Goal: Use online tool/utility

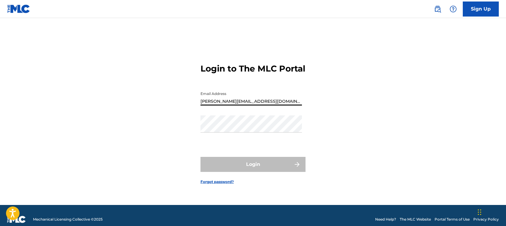
type input "[PERSON_NAME][EMAIL_ADDRESS][DOMAIN_NAME]"
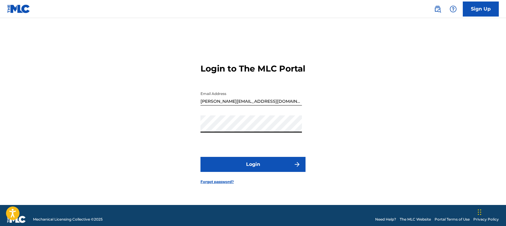
click at [200, 157] on button "Login" at bounding box center [252, 164] width 105 height 15
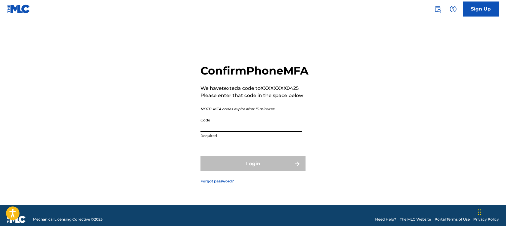
click at [245, 130] on input "Code" at bounding box center [250, 123] width 101 height 17
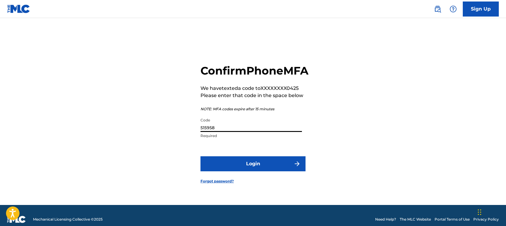
type input "515958"
click at [200, 156] on button "Login" at bounding box center [252, 163] width 105 height 15
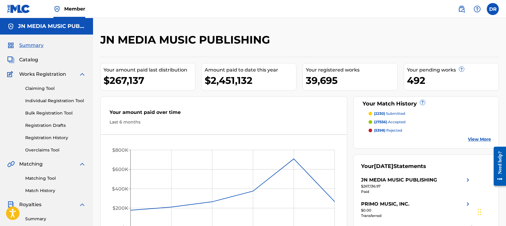
click at [44, 177] on link "Matching Tool" at bounding box center [55, 178] width 61 height 6
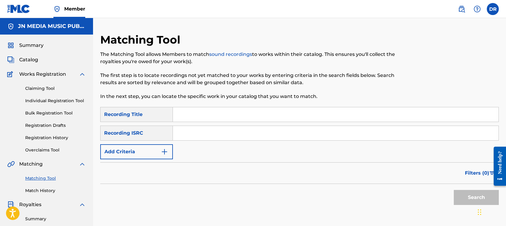
click at [258, 117] on input "Search Form" at bounding box center [335, 114] width 325 height 14
paste input "All Stars"
type input "All Stars"
click at [168, 148] on button "Add Criteria" at bounding box center [136, 151] width 73 height 15
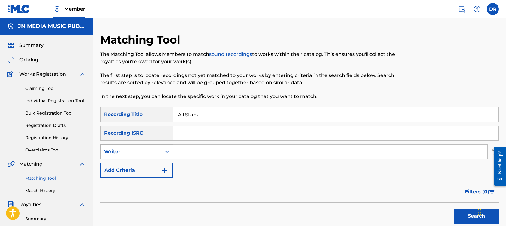
click at [151, 152] on div "Writer" at bounding box center [131, 151] width 54 height 7
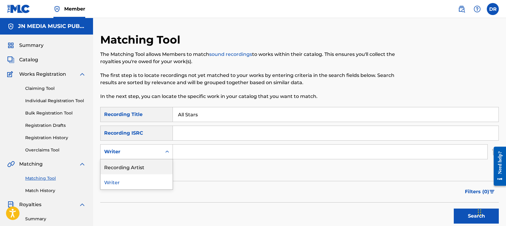
click at [146, 169] on div "Recording Artist" at bounding box center [136, 166] width 72 height 15
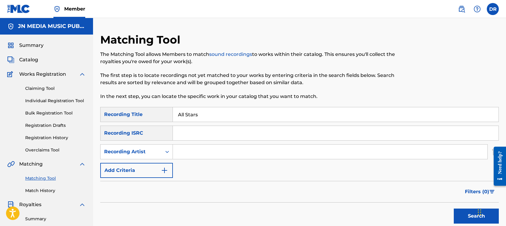
click at [311, 152] on input "Search Form" at bounding box center [330, 151] width 314 height 14
paste input "8K, DomFromLp, GmoneyDt, Rowdy Racks, AMGCRAZY"
type input "8K, DomFromLp, GmoneyDt, Rowdy Racks, AMGCRAZY"
click at [454, 208] on button "Search" at bounding box center [476, 215] width 45 height 15
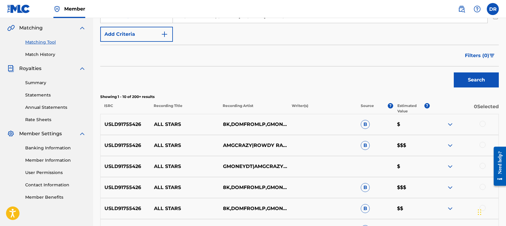
scroll to position [136, 0]
drag, startPoint x: 144, startPoint y: 124, endPoint x: 105, endPoint y: 124, distance: 39.0
click at [105, 124] on p "USLD91755426" at bounding box center [124, 123] width 49 height 7
copy p "USLD91755426"
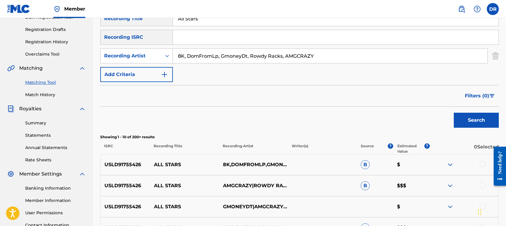
click at [214, 35] on input "Search Form" at bounding box center [335, 37] width 325 height 14
paste input "USLD91755426"
type input "USLD91755426"
drag, startPoint x: 347, startPoint y: 57, endPoint x: 209, endPoint y: 49, distance: 138.3
click at [209, 49] on input "8K, DomFromLp, GmoneyDt, Rowdy Racks, AMGCRAZY" at bounding box center [330, 56] width 314 height 14
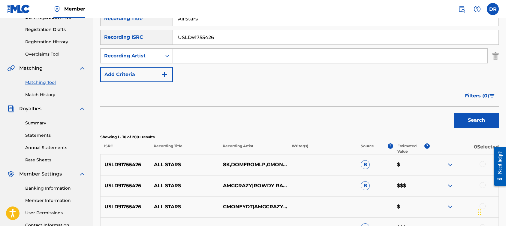
click at [454, 112] on button "Search" at bounding box center [476, 119] width 45 height 15
click at [486, 166] on div at bounding box center [463, 164] width 69 height 7
click at [482, 164] on div at bounding box center [482, 164] width 6 height 6
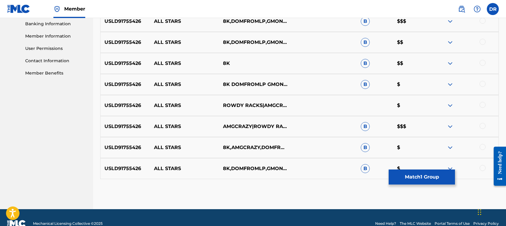
scroll to position [272, 0]
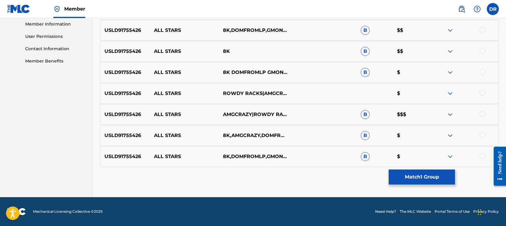
click at [483, 156] on div at bounding box center [482, 156] width 6 height 6
click at [483, 138] on div at bounding box center [463, 135] width 69 height 7
click at [483, 135] on div at bounding box center [482, 135] width 6 height 6
click at [483, 113] on div at bounding box center [482, 114] width 6 height 6
click at [483, 92] on div at bounding box center [482, 93] width 6 height 6
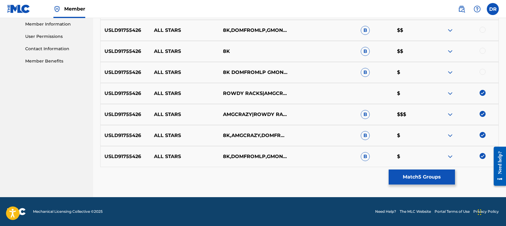
click at [483, 70] on div at bounding box center [482, 72] width 6 height 6
click at [482, 51] on div at bounding box center [482, 51] width 6 height 6
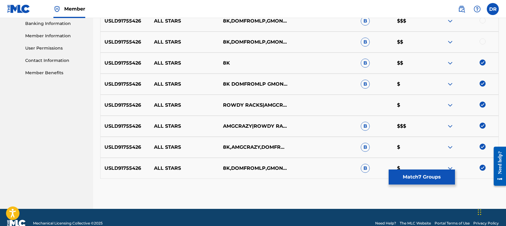
scroll to position [245, 0]
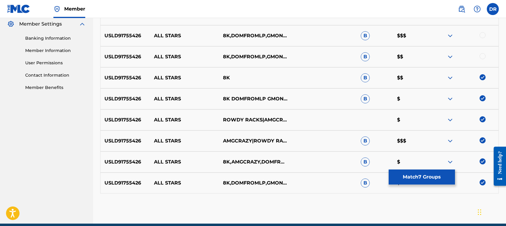
click at [483, 54] on div at bounding box center [482, 56] width 6 height 6
click at [483, 36] on div at bounding box center [482, 35] width 6 height 6
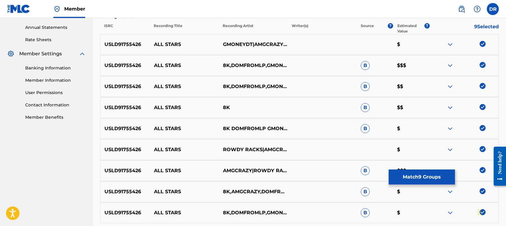
scroll to position [217, 0]
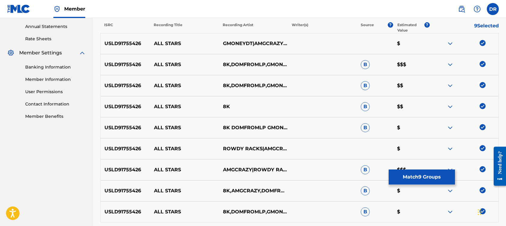
click at [431, 172] on button "Match 9 Groups" at bounding box center [421, 176] width 66 height 15
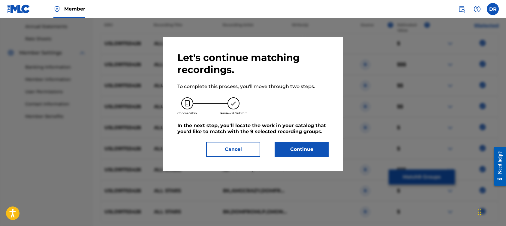
click at [320, 150] on button "Continue" at bounding box center [301, 149] width 54 height 15
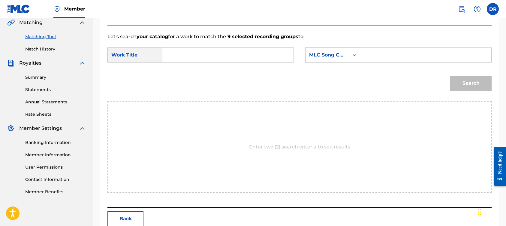
scroll to position [134, 0]
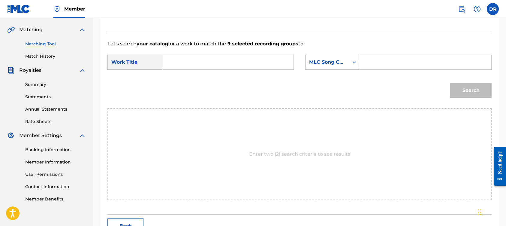
click at [231, 58] on input "Search Form" at bounding box center [227, 62] width 121 height 14
paste input "All Stars"
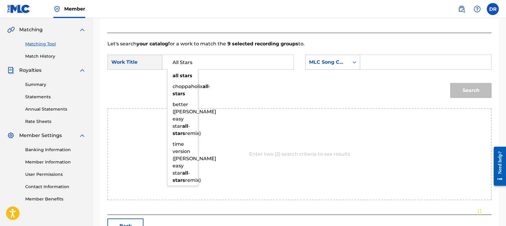
type input "All Stars"
click at [322, 62] on div "MLC Song Code" at bounding box center [327, 61] width 36 height 7
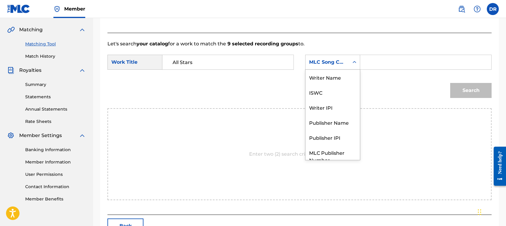
scroll to position [22, 0]
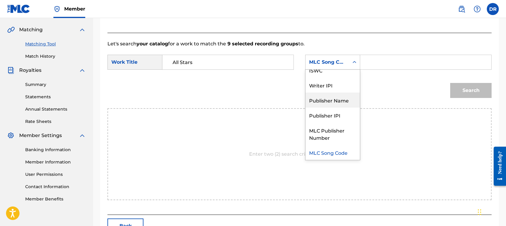
click at [326, 106] on div "Publisher Name" at bounding box center [332, 99] width 54 height 15
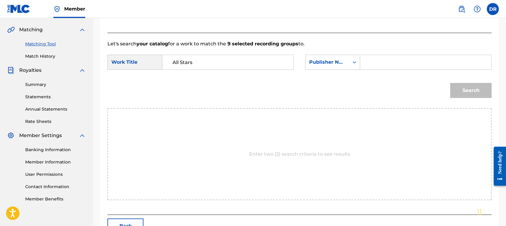
click at [386, 64] on input "Search Form" at bounding box center [425, 62] width 121 height 14
type input "JN Media"
click at [450, 83] on button "Search" at bounding box center [470, 90] width 41 height 15
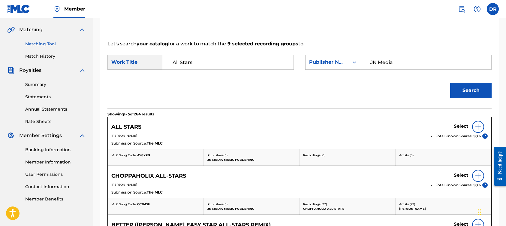
click at [458, 127] on h5 "Select" at bounding box center [461, 126] width 15 height 6
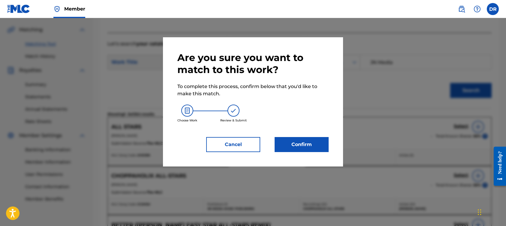
click at [319, 143] on button "Confirm" at bounding box center [301, 144] width 54 height 15
